Goal: Obtain resource: Download file/media

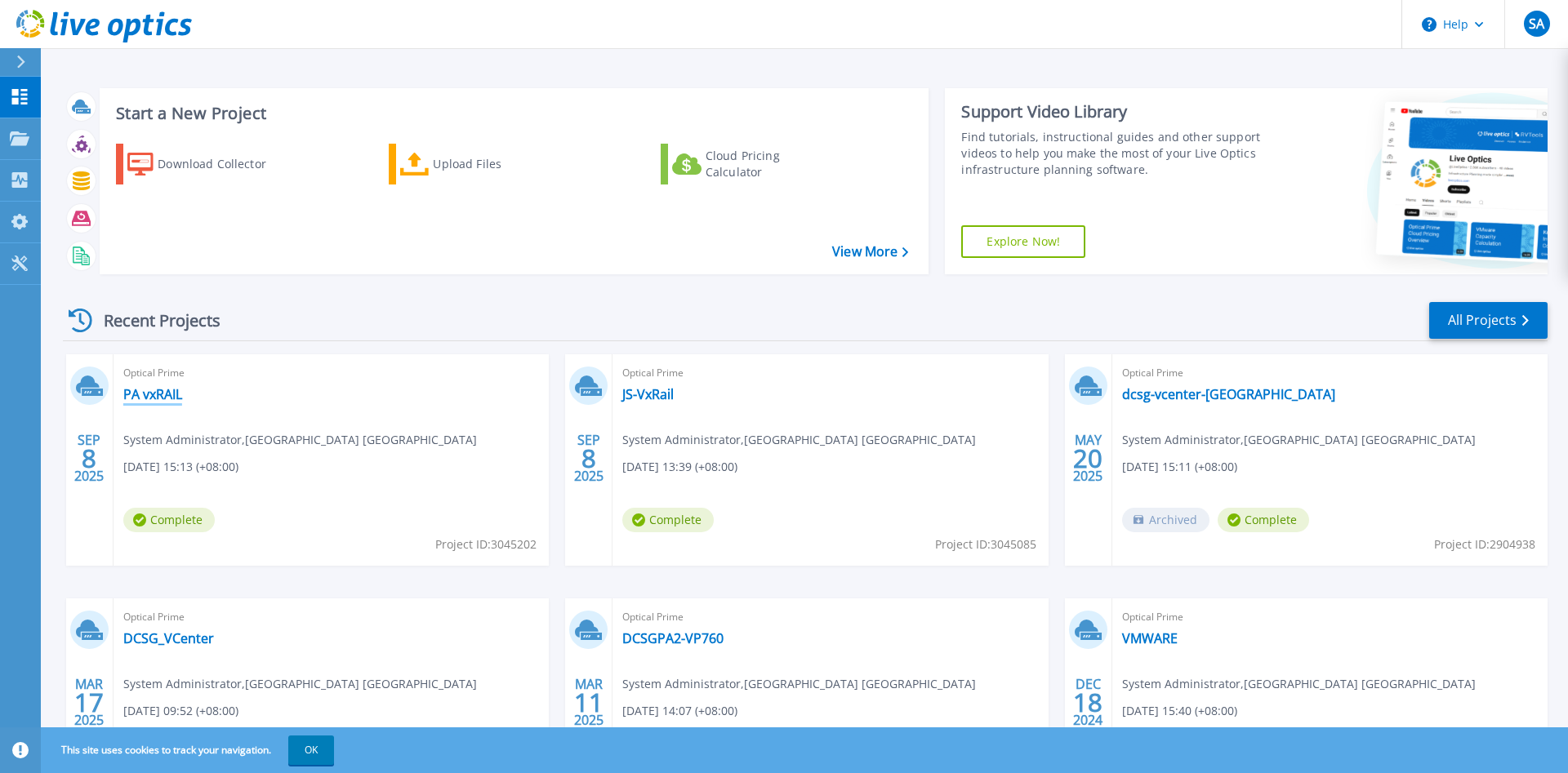
click at [145, 396] on link "PA vxRAIL" at bounding box center [153, 394] width 59 height 17
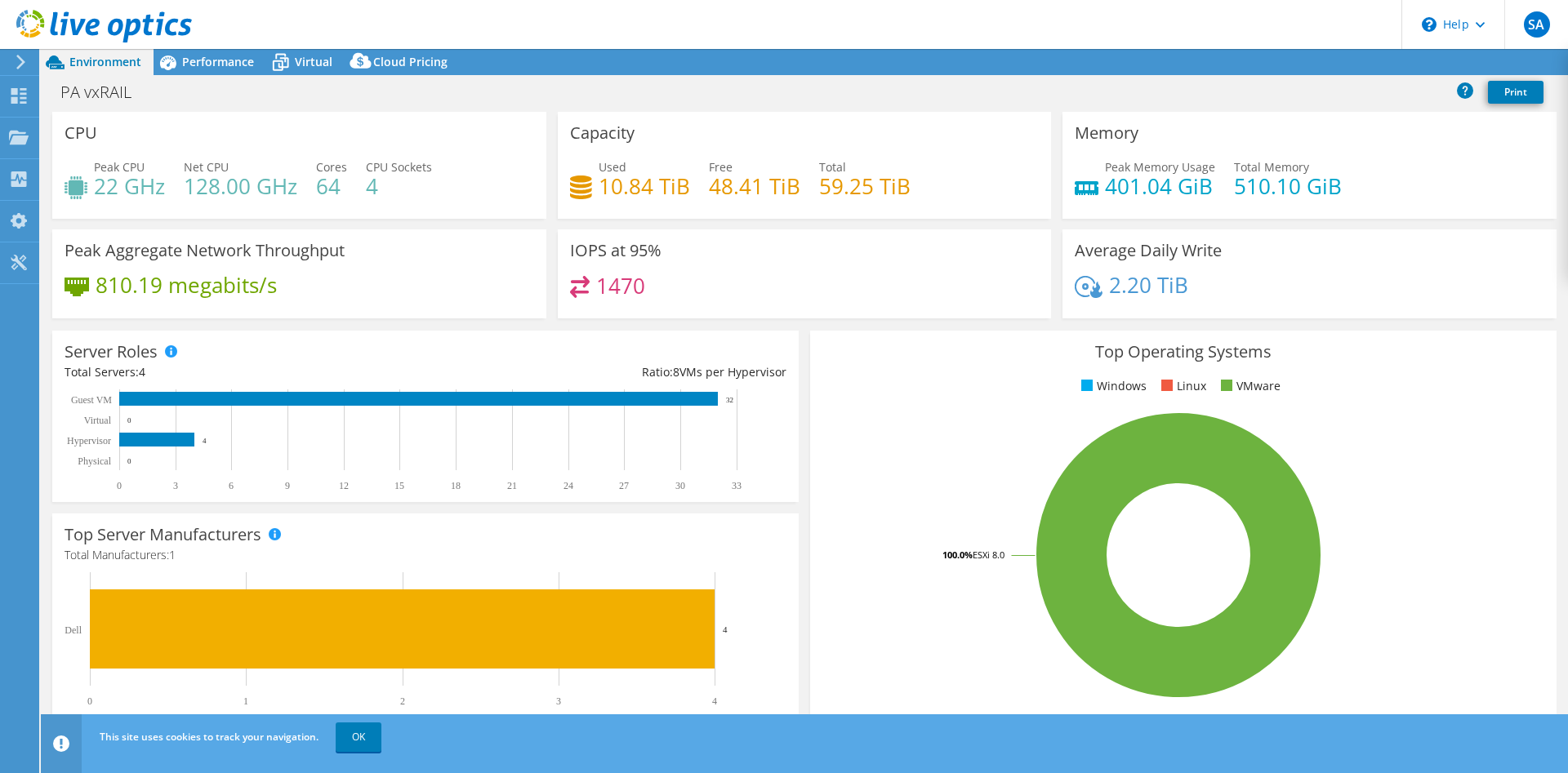
select select "USD"
click at [293, 62] on icon at bounding box center [280, 62] width 29 height 29
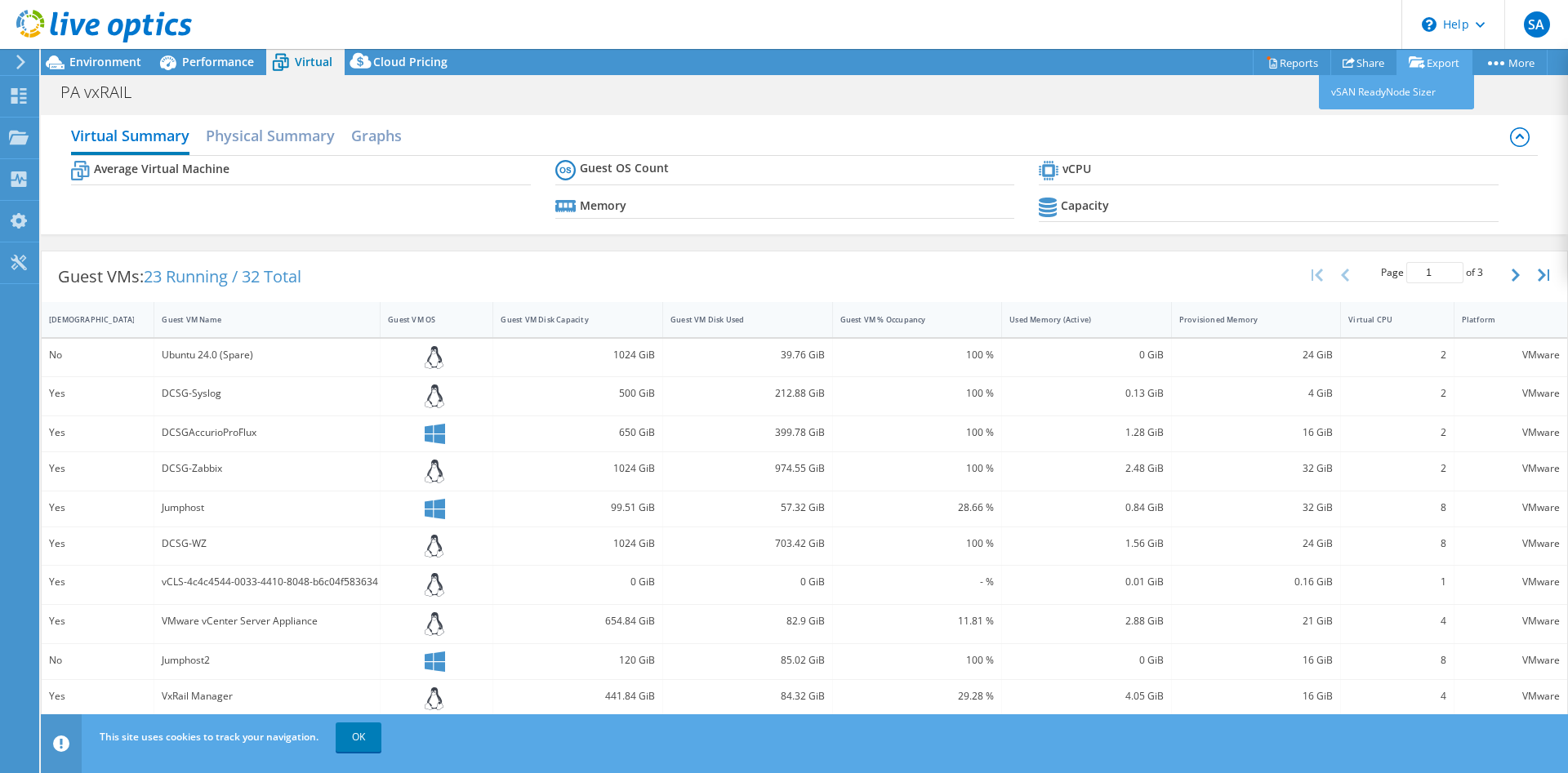
click at [1450, 74] on link "Export" at bounding box center [1434, 62] width 76 height 25
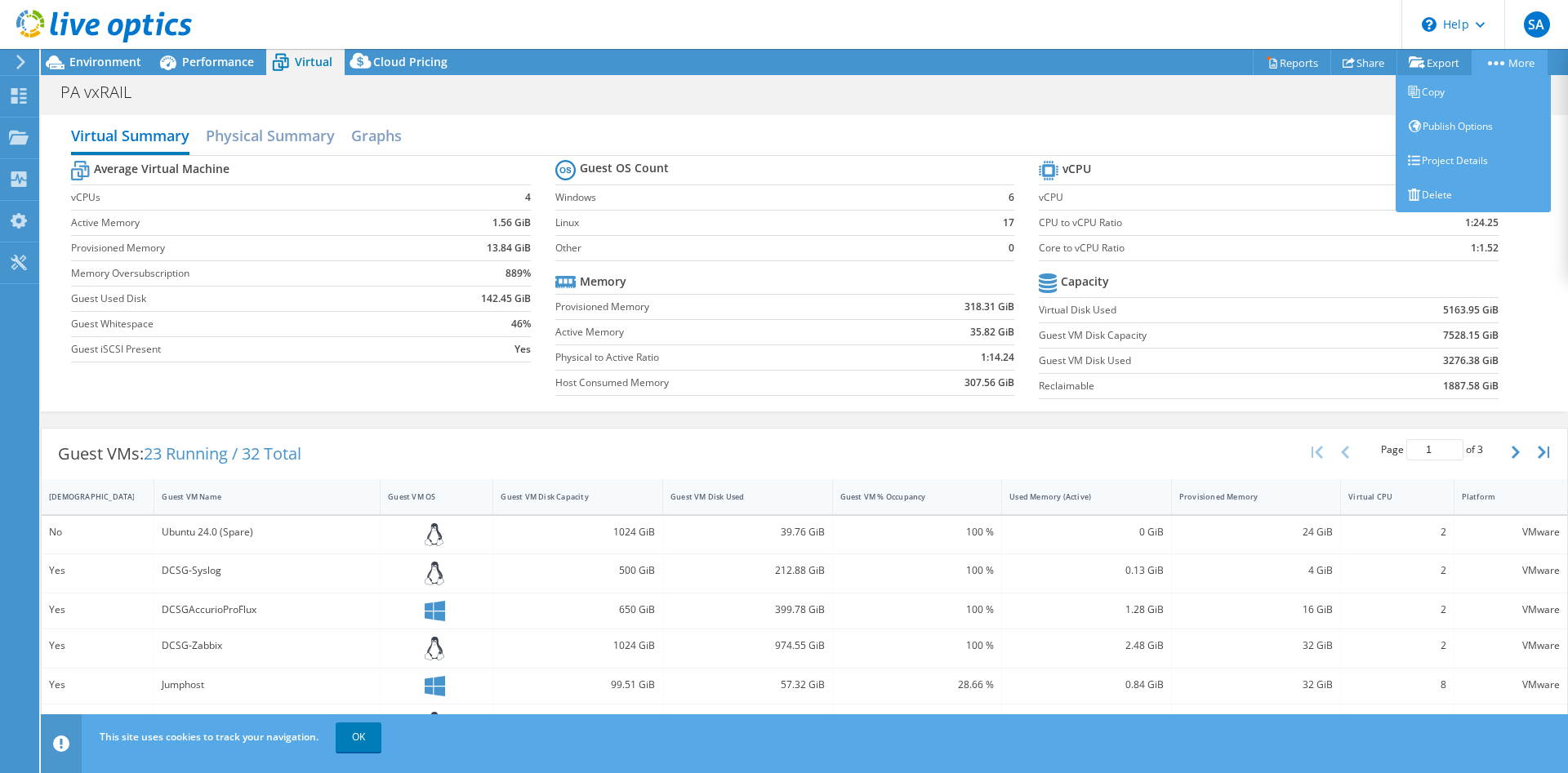
click at [1494, 69] on link "More" at bounding box center [1509, 62] width 76 height 25
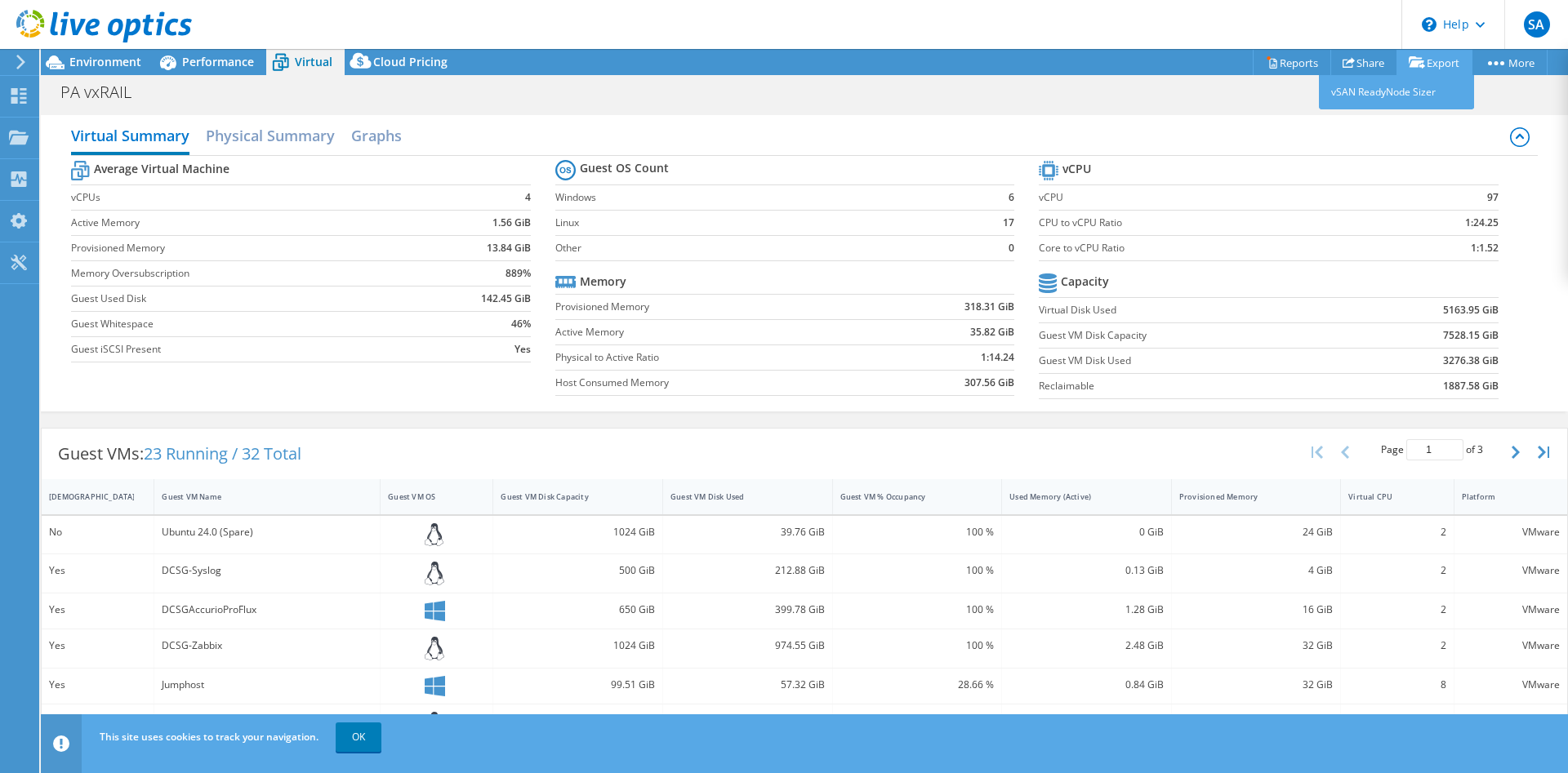
click at [1429, 69] on link "Export" at bounding box center [1434, 62] width 76 height 25
click at [1300, 69] on link "Reports" at bounding box center [1291, 62] width 79 height 25
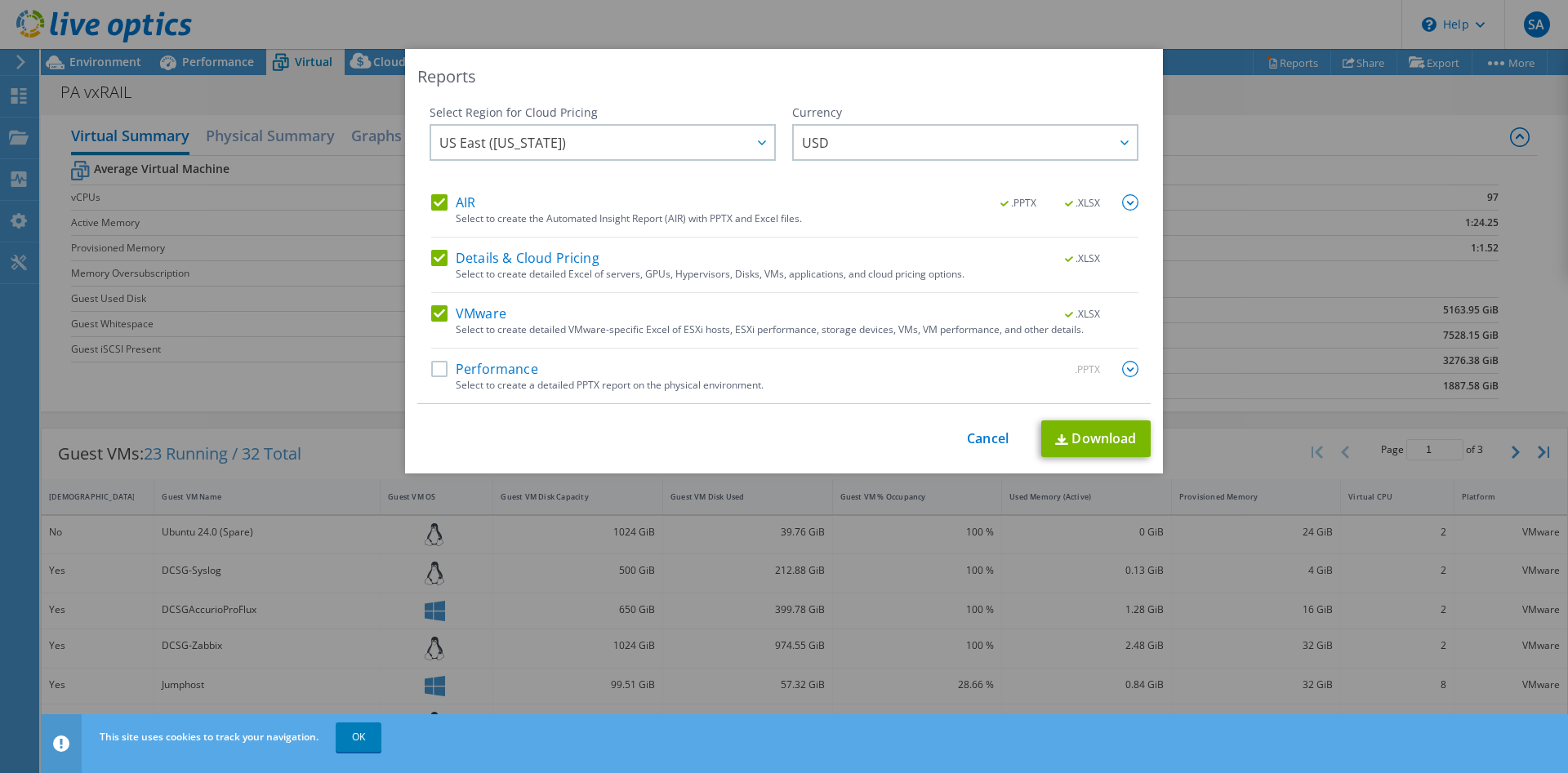
click at [547, 265] on label "Details & Cloud Pricing" at bounding box center [515, 258] width 168 height 17
click at [0, 0] on input "Details & Cloud Pricing" at bounding box center [0, 0] width 0 height 0
click at [425, 207] on div "Select Region for Cloud Pricing Asia Pacific ([GEOGRAPHIC_DATA]) [GEOGRAPHIC_DA…" at bounding box center [784, 254] width 734 height 300
click at [455, 198] on label "AIR" at bounding box center [453, 202] width 44 height 17
click at [0, 0] on input "AIR" at bounding box center [0, 0] width 0 height 0
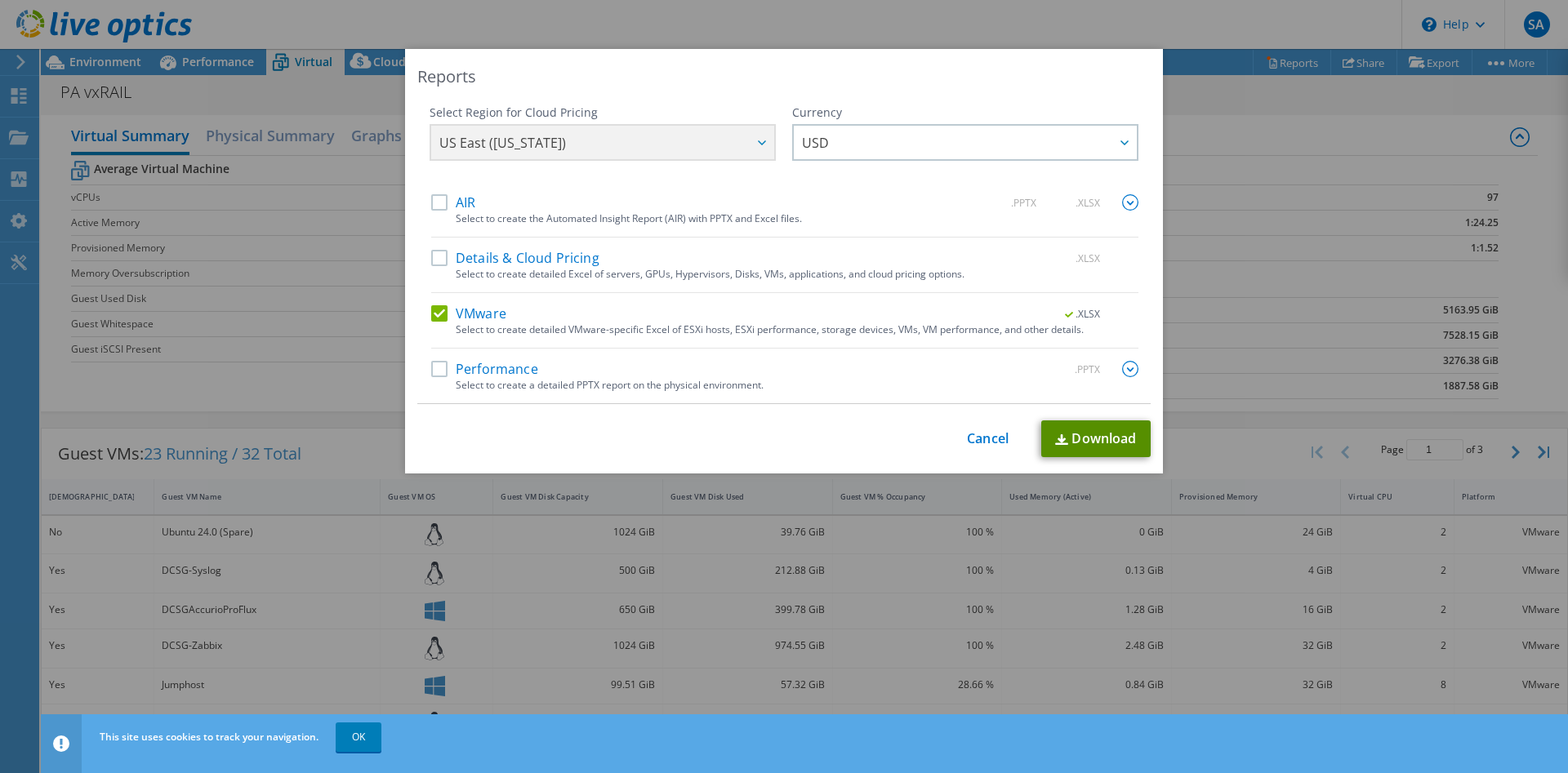
click at [1080, 434] on link "Download" at bounding box center [1095, 439] width 109 height 37
click at [1099, 77] on div "Reports" at bounding box center [784, 77] width 734 height 23
click at [984, 435] on link "Cancel" at bounding box center [987, 438] width 42 height 16
